Goal: Check status: Check status

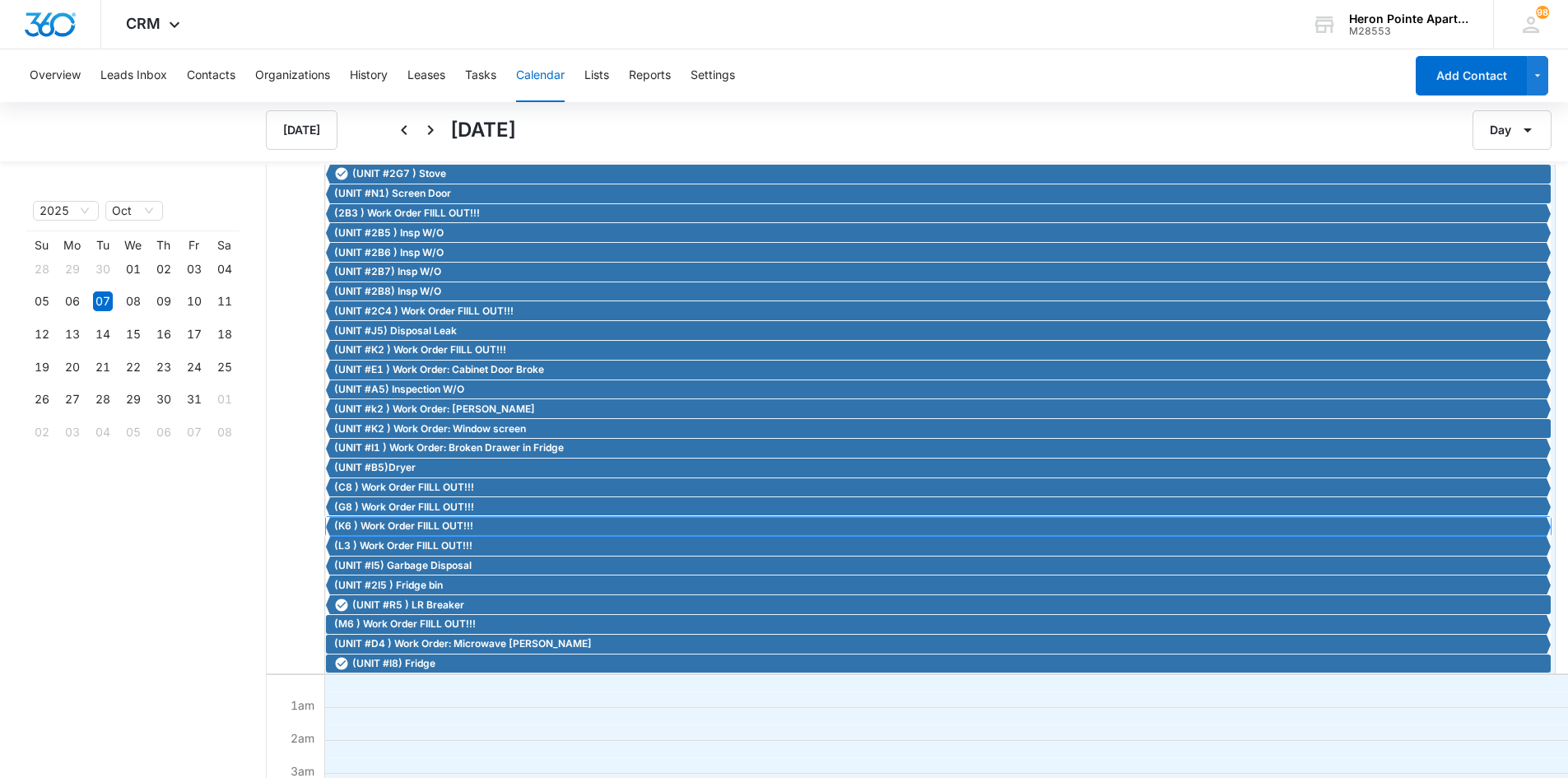
click at [394, 522] on span "(K6 ) Work Order FIILL OUT!!!" at bounding box center [403, 526] width 139 height 14
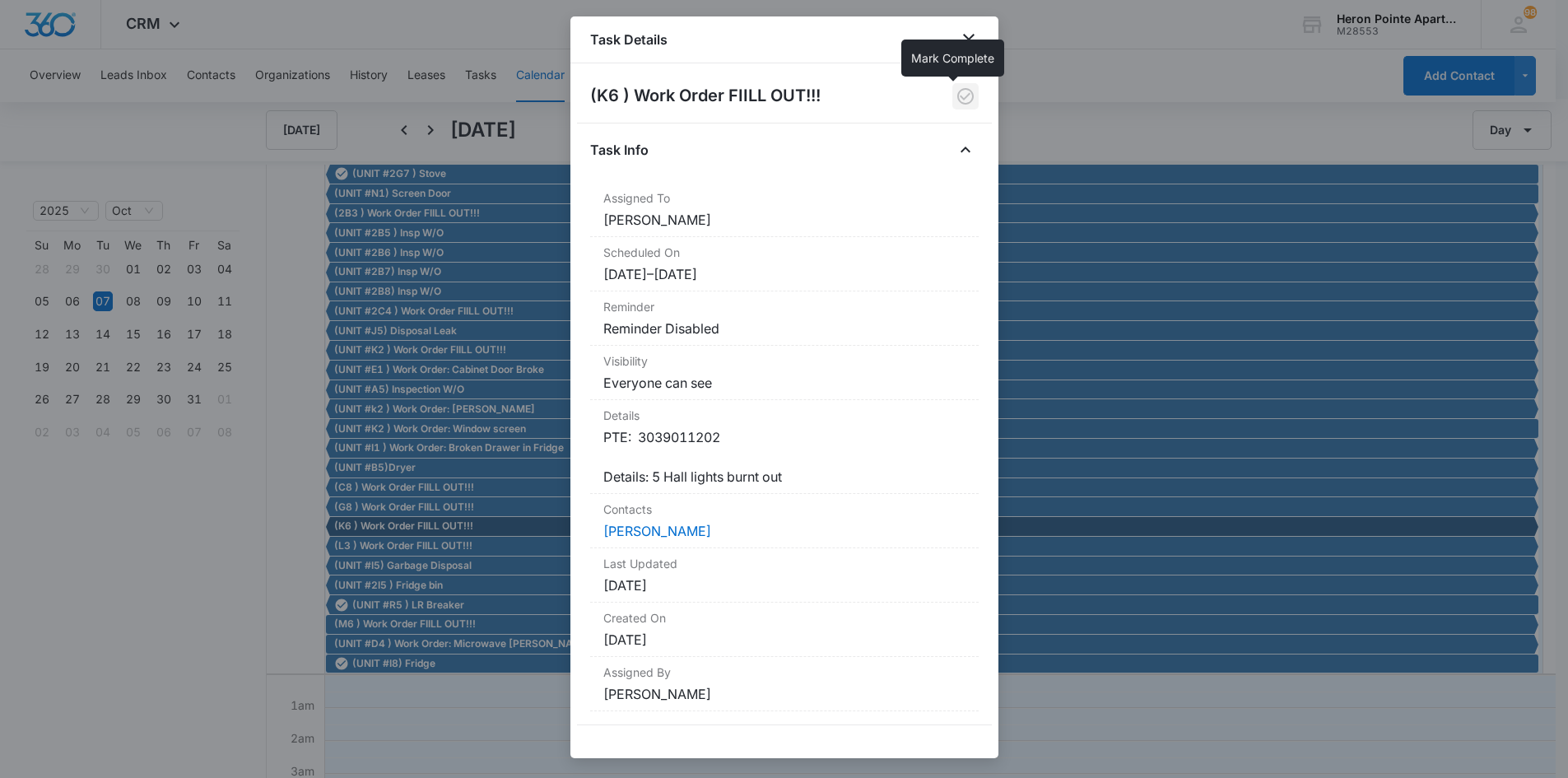
click at [955, 94] on icon "button" at bounding box center [964, 96] width 20 height 20
click at [969, 35] on icon "close" at bounding box center [968, 39] width 20 height 20
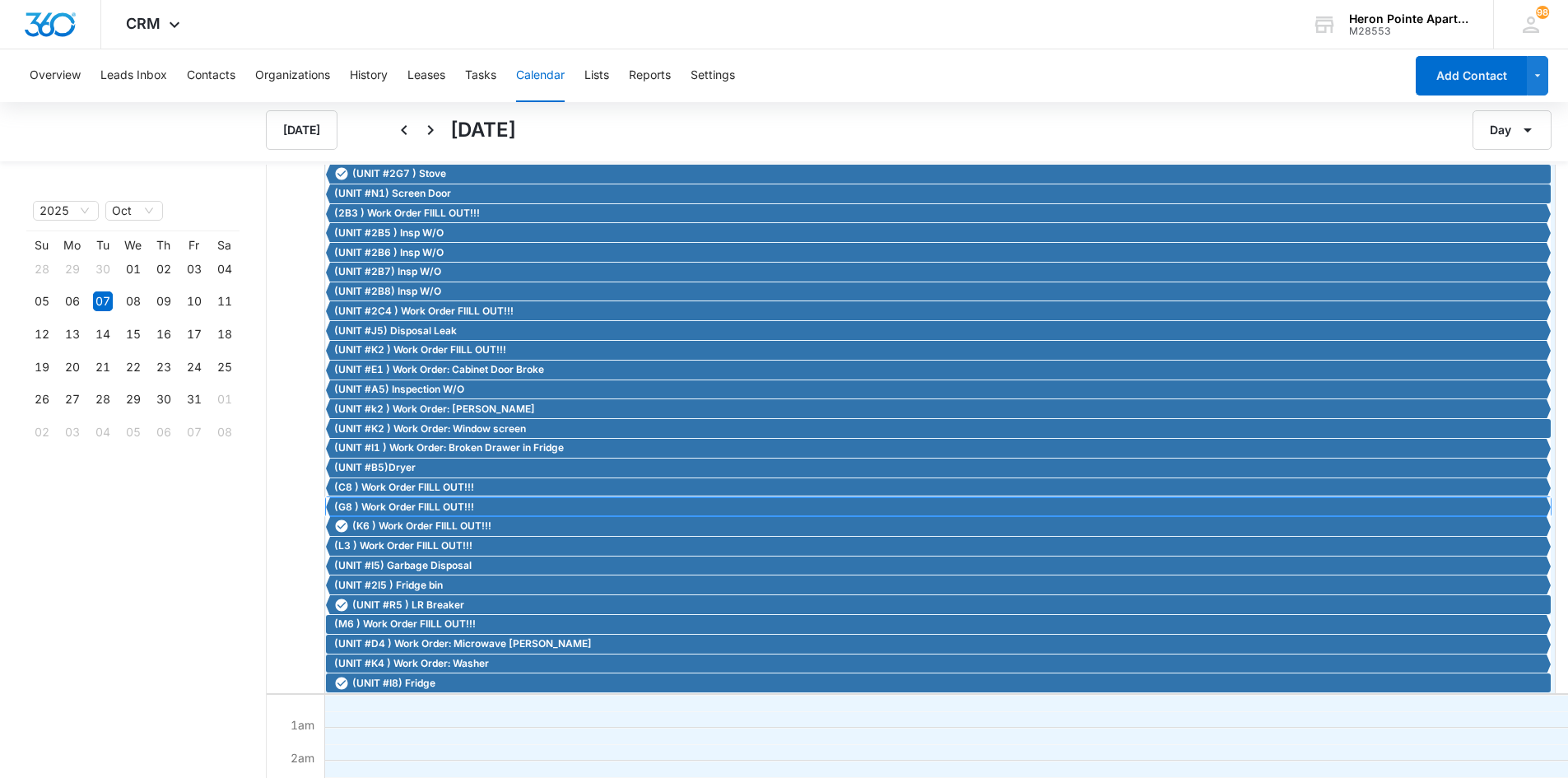
click at [413, 505] on span "(G8 ) Work Order FIILL OUT!!!" at bounding box center [403, 506] width 140 height 14
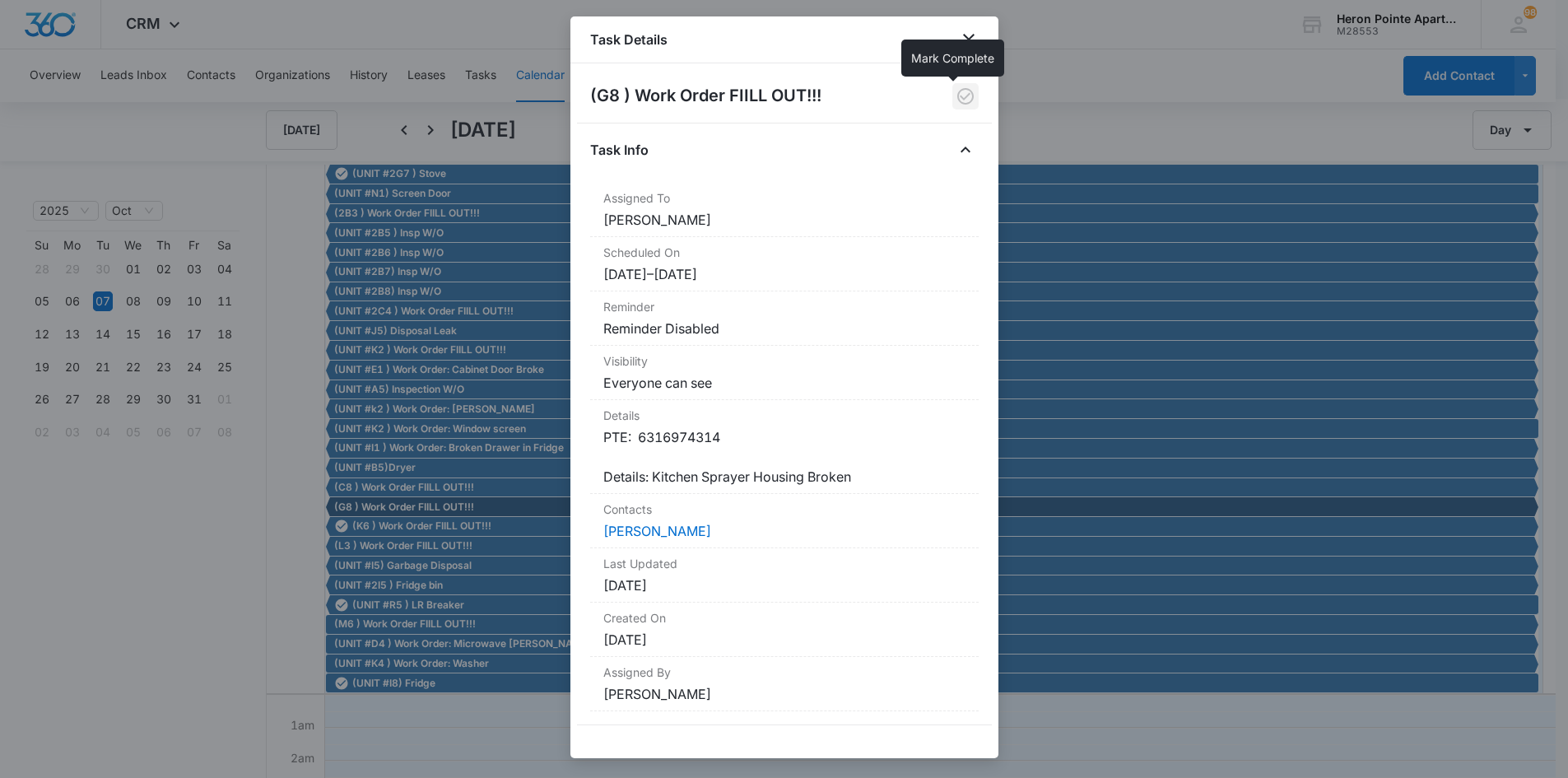
click at [956, 96] on icon "button" at bounding box center [964, 96] width 20 height 20
click at [967, 39] on icon "close" at bounding box center [968, 39] width 20 height 20
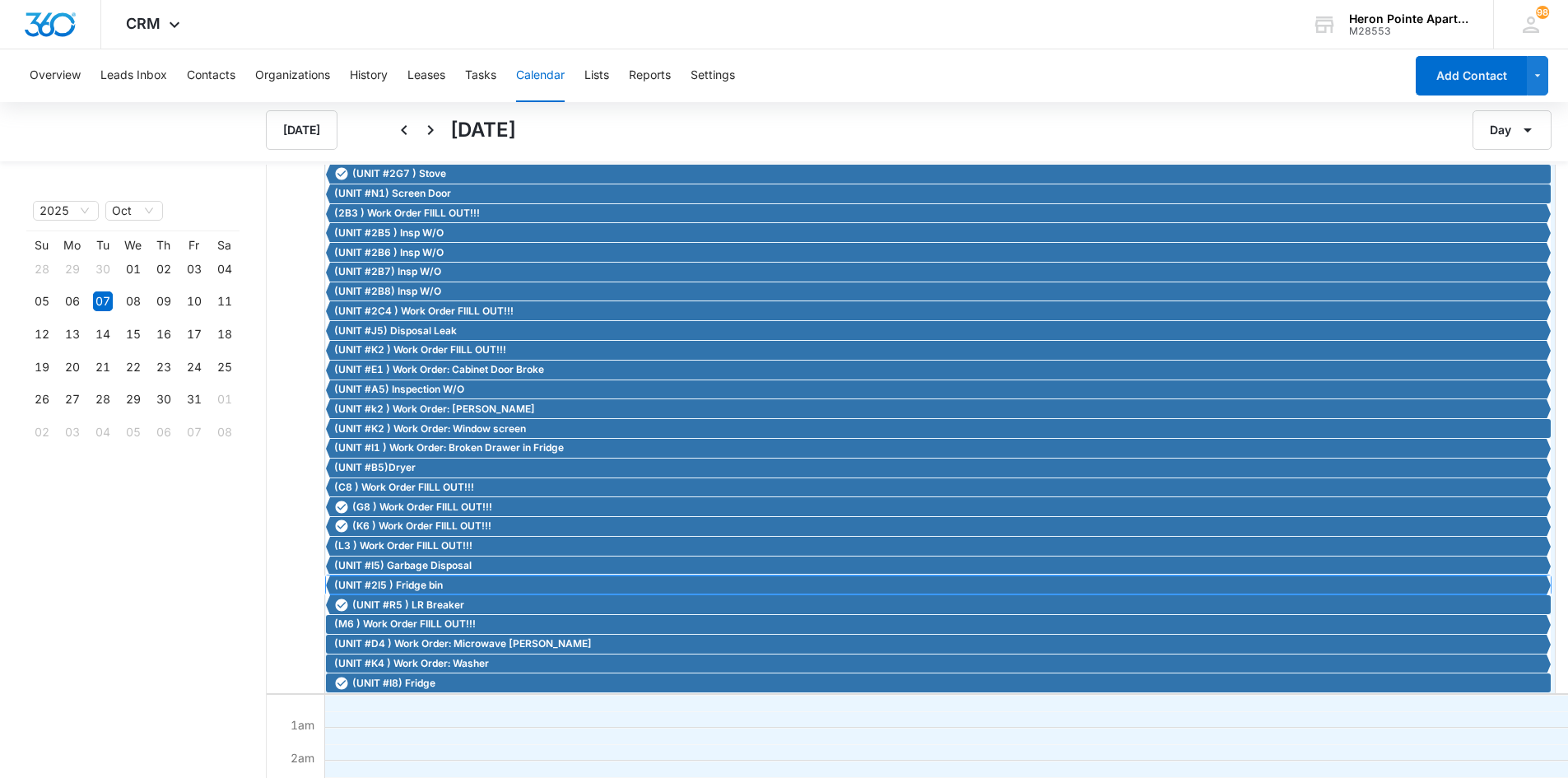
click at [432, 582] on span "(UNIT #2I5 ) Fridge bin" at bounding box center [388, 584] width 109 height 14
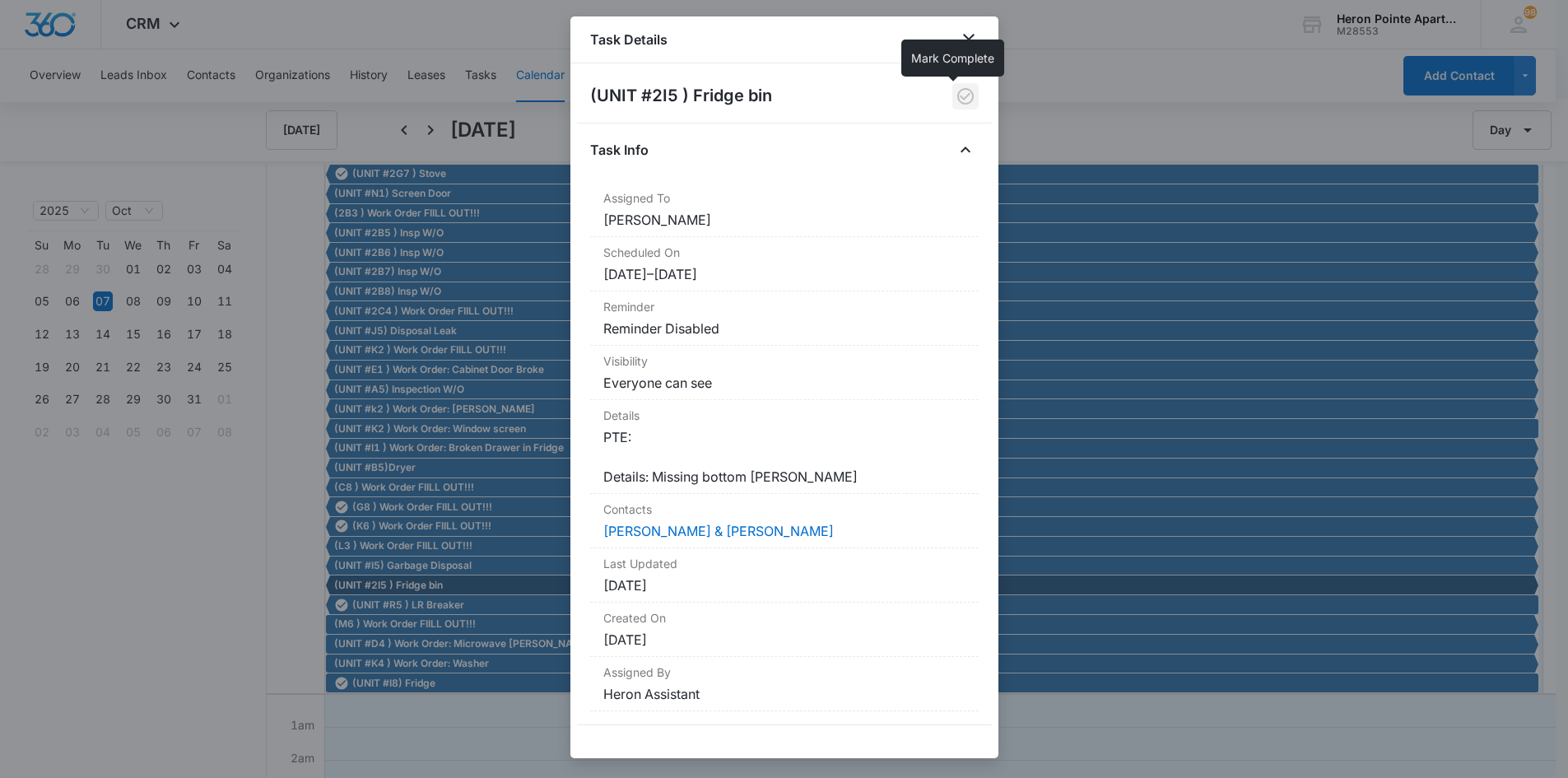
click at [957, 93] on icon "button" at bounding box center [964, 95] width 16 height 16
click at [971, 40] on icon "close" at bounding box center [968, 39] width 20 height 20
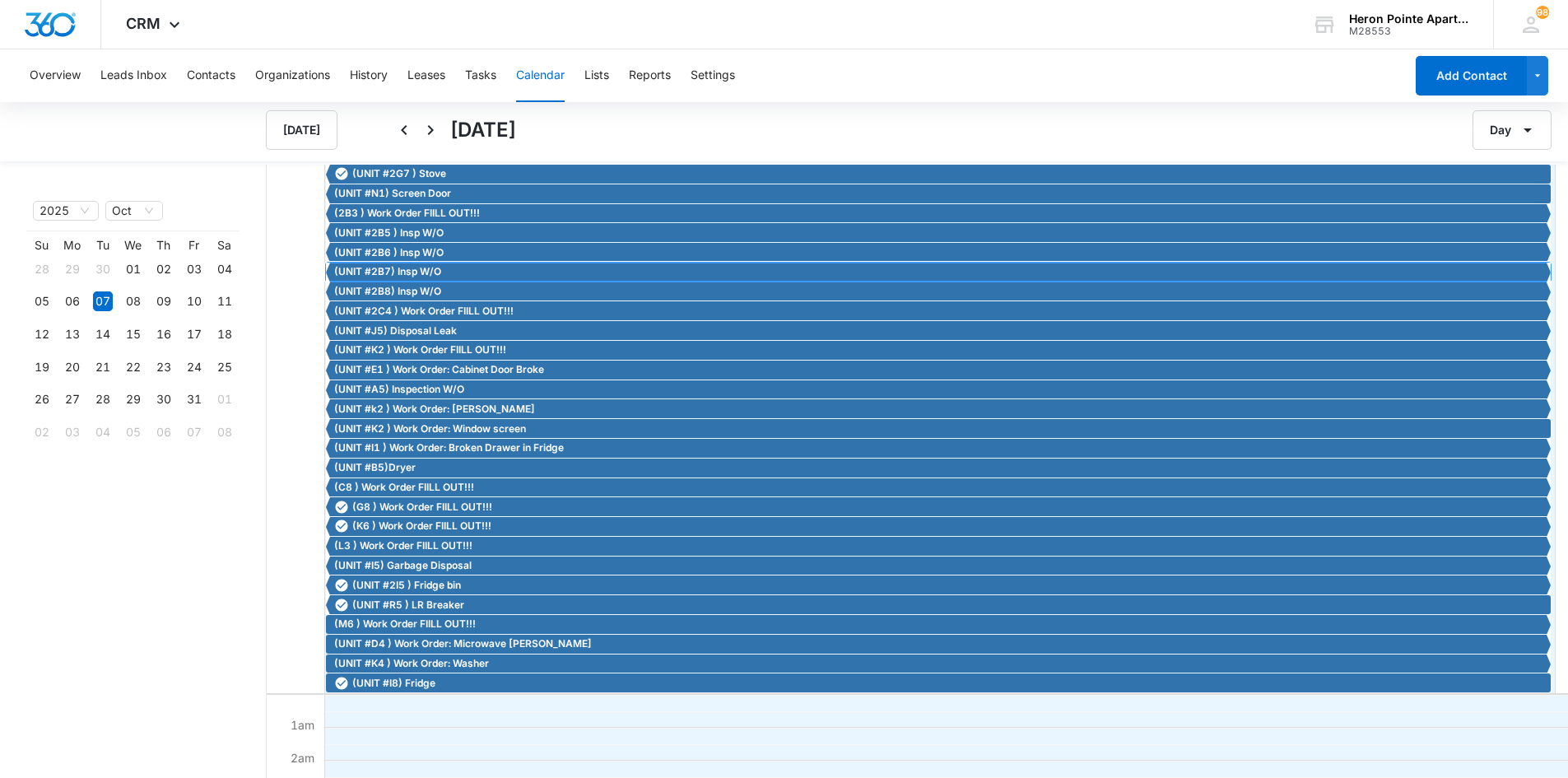
click at [416, 270] on span "(UNIT #2B7) Insp W/O" at bounding box center [387, 271] width 107 height 14
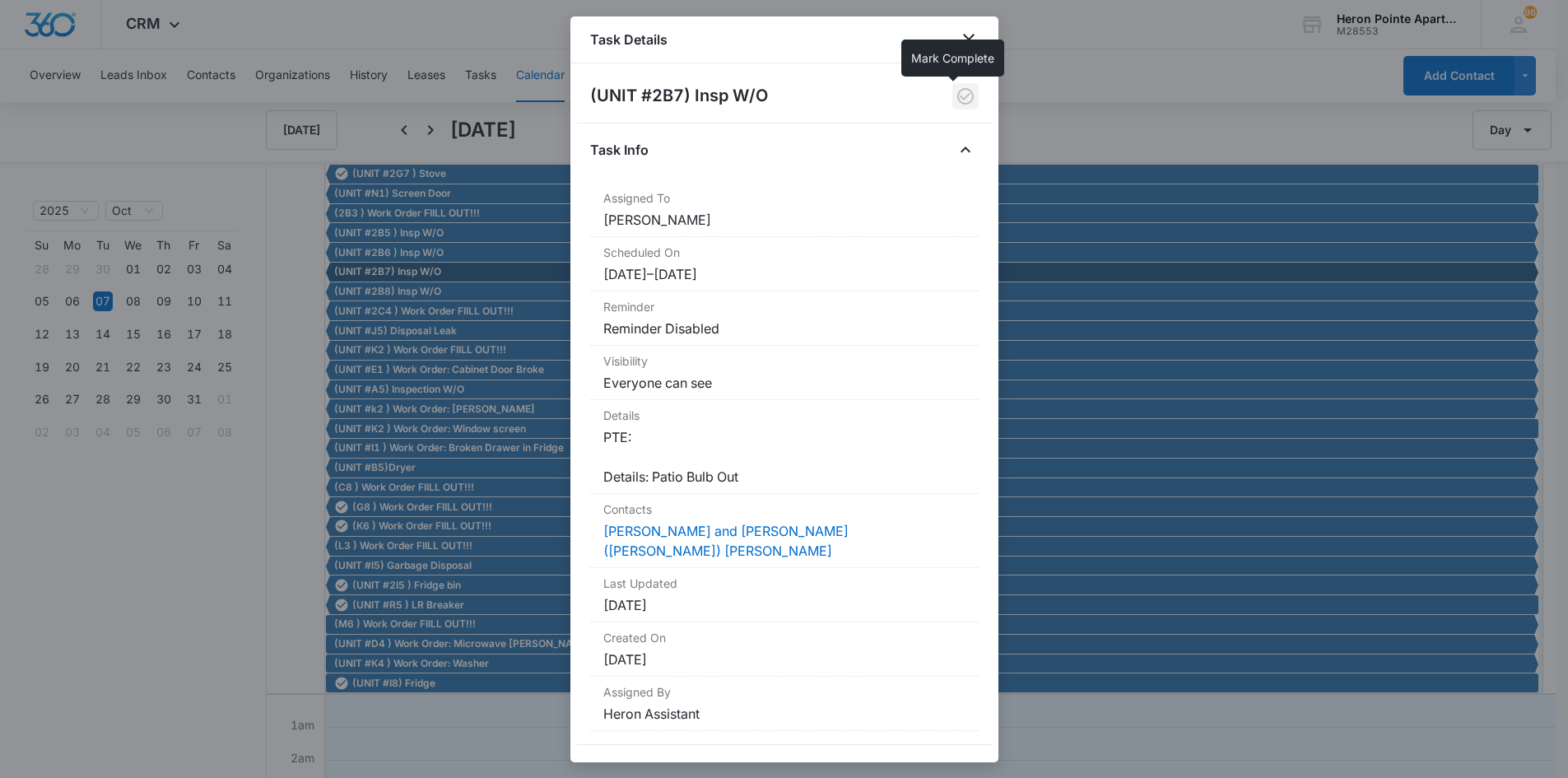
click at [955, 99] on icon "button" at bounding box center [964, 96] width 20 height 20
click at [967, 38] on icon "close" at bounding box center [968, 39] width 20 height 20
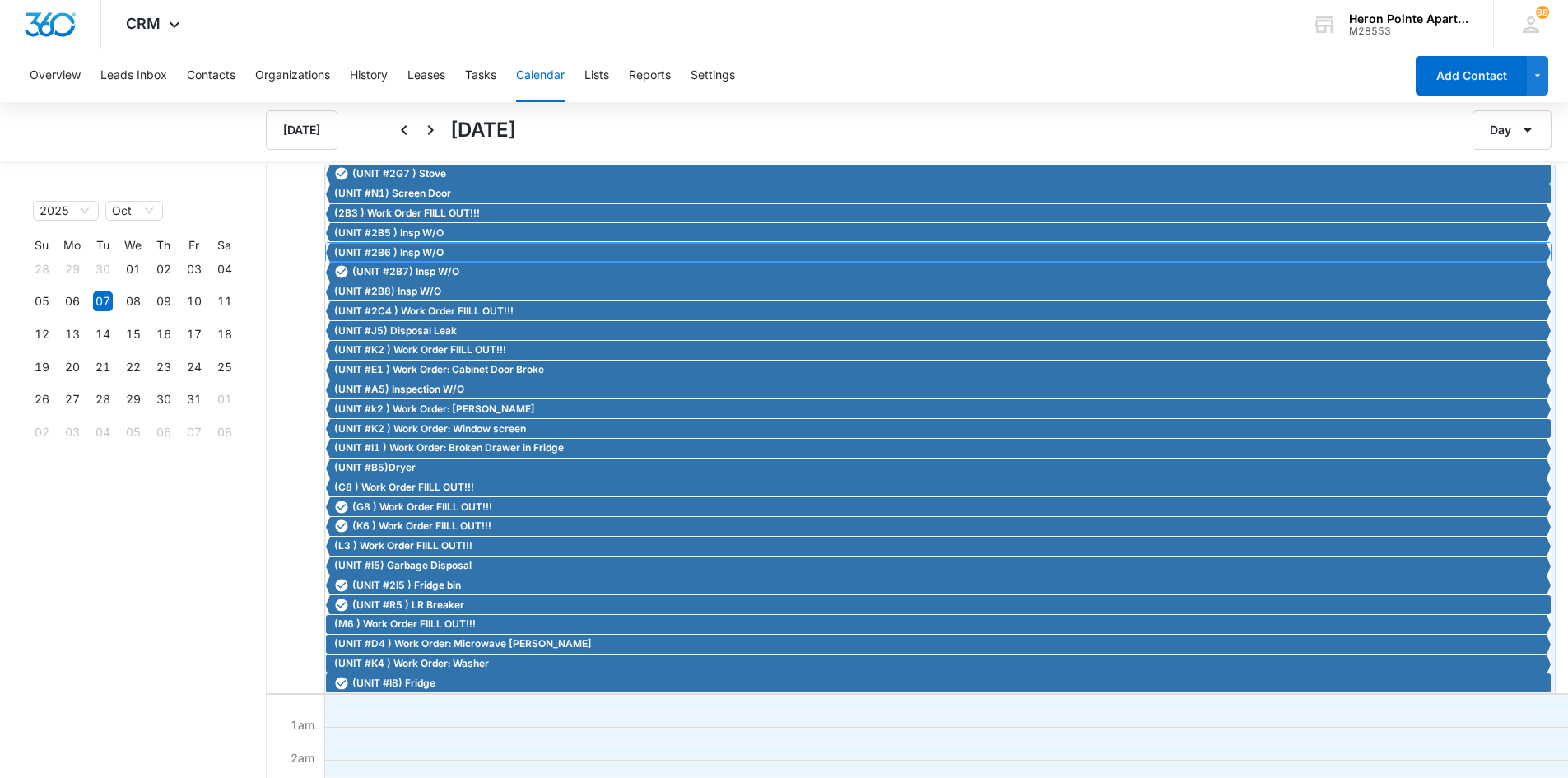
click at [457, 247] on span "(UNIT #2B6 ) Insp W/O" at bounding box center [939, 252] width 1212 height 14
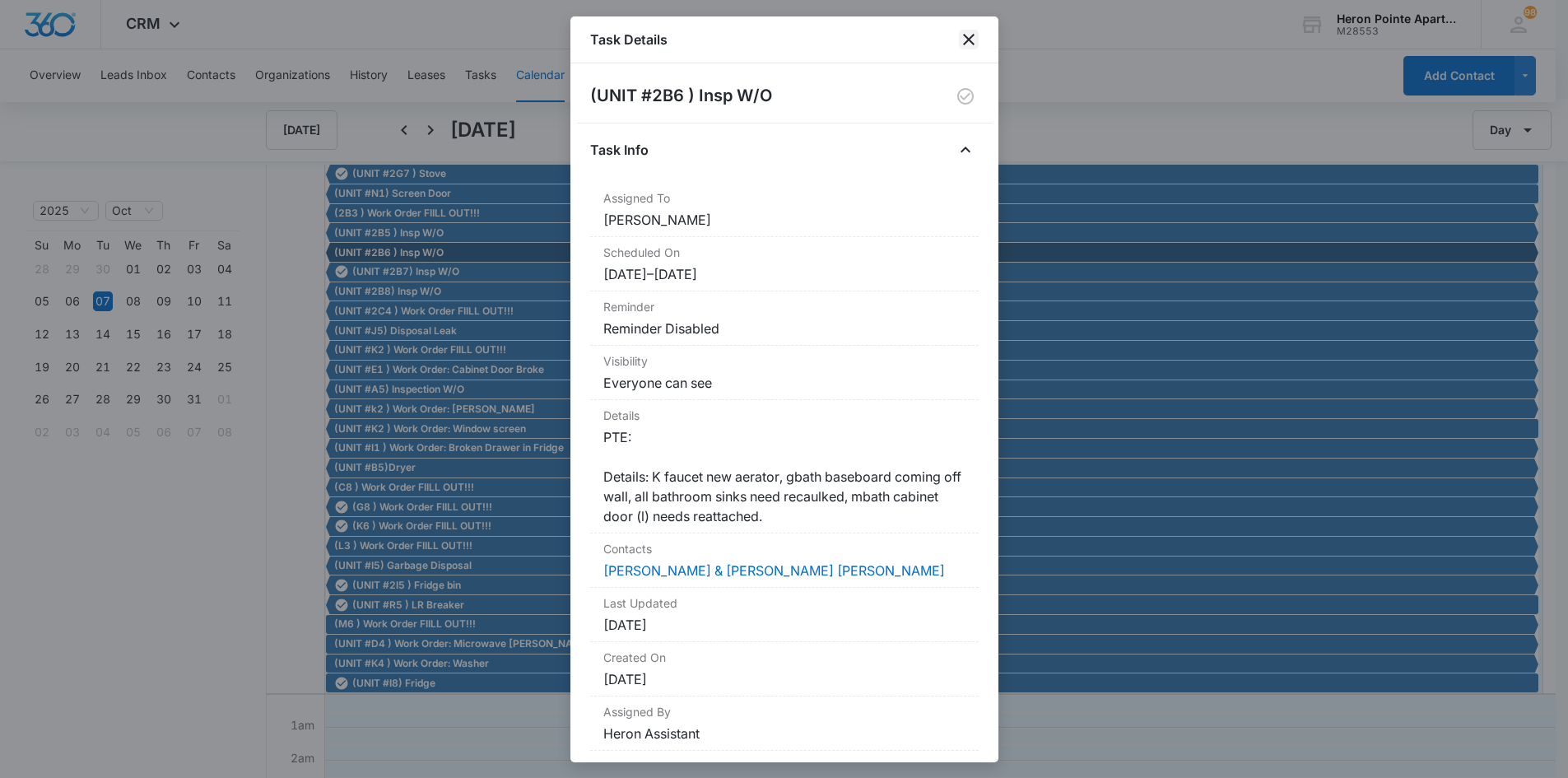
click at [975, 39] on icon "close" at bounding box center [968, 39] width 20 height 20
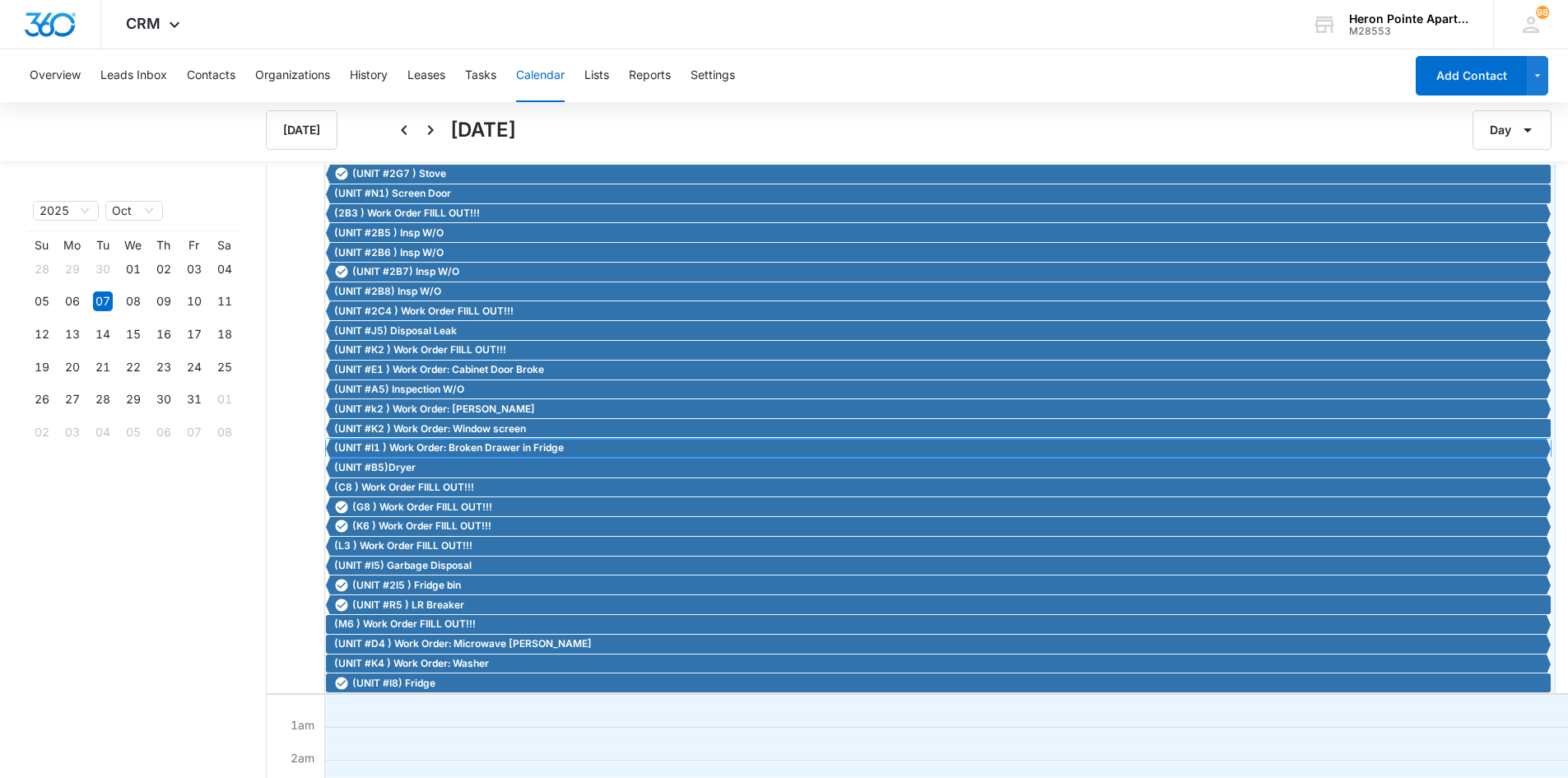
click at [566, 445] on span "(UNIT #I1 ) Work Order: Broken Drawer in Fridge" at bounding box center [939, 447] width 1212 height 14
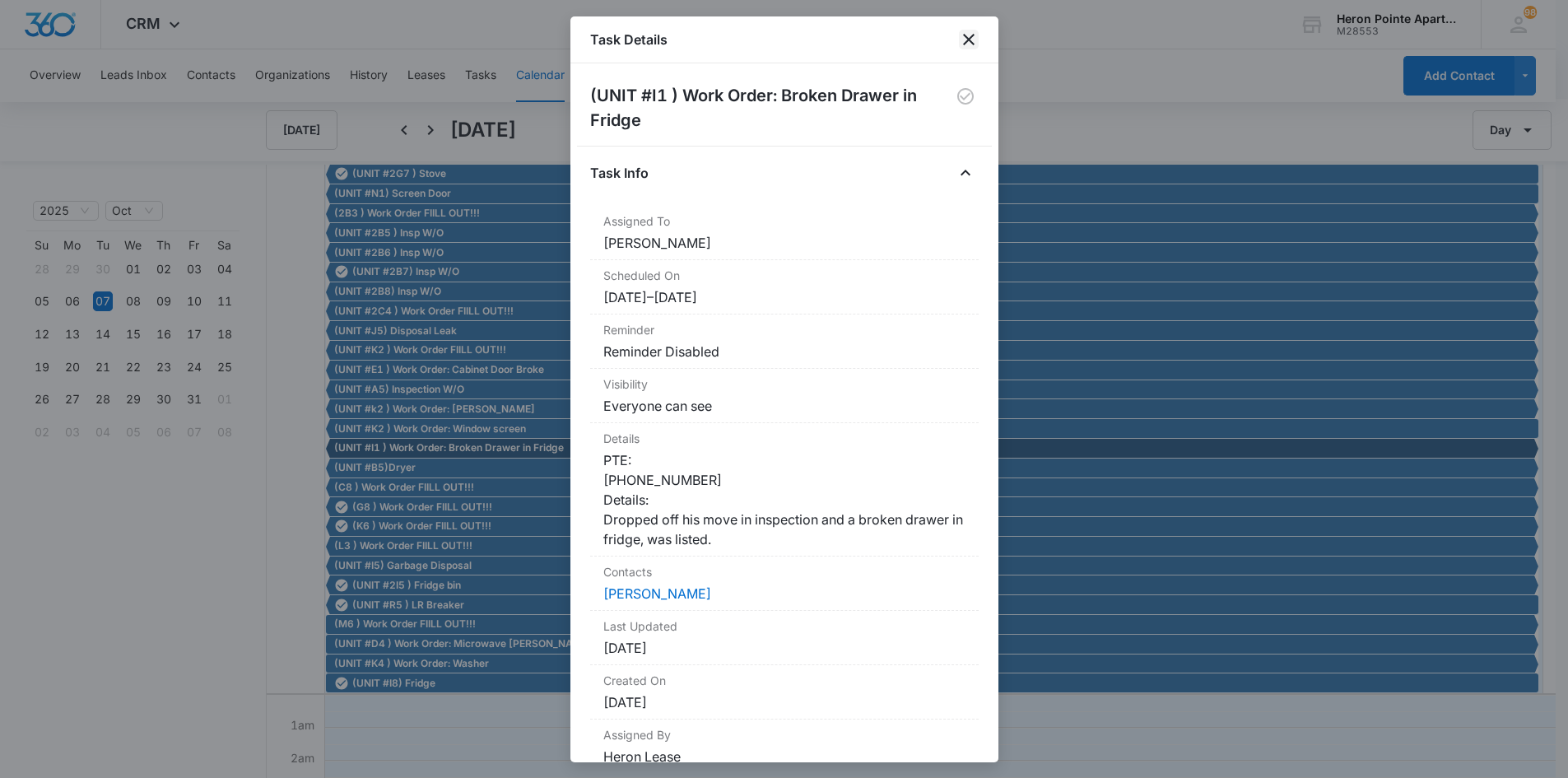
click at [971, 39] on icon "close" at bounding box center [968, 39] width 20 height 20
